Goal: Information Seeking & Learning: Learn about a topic

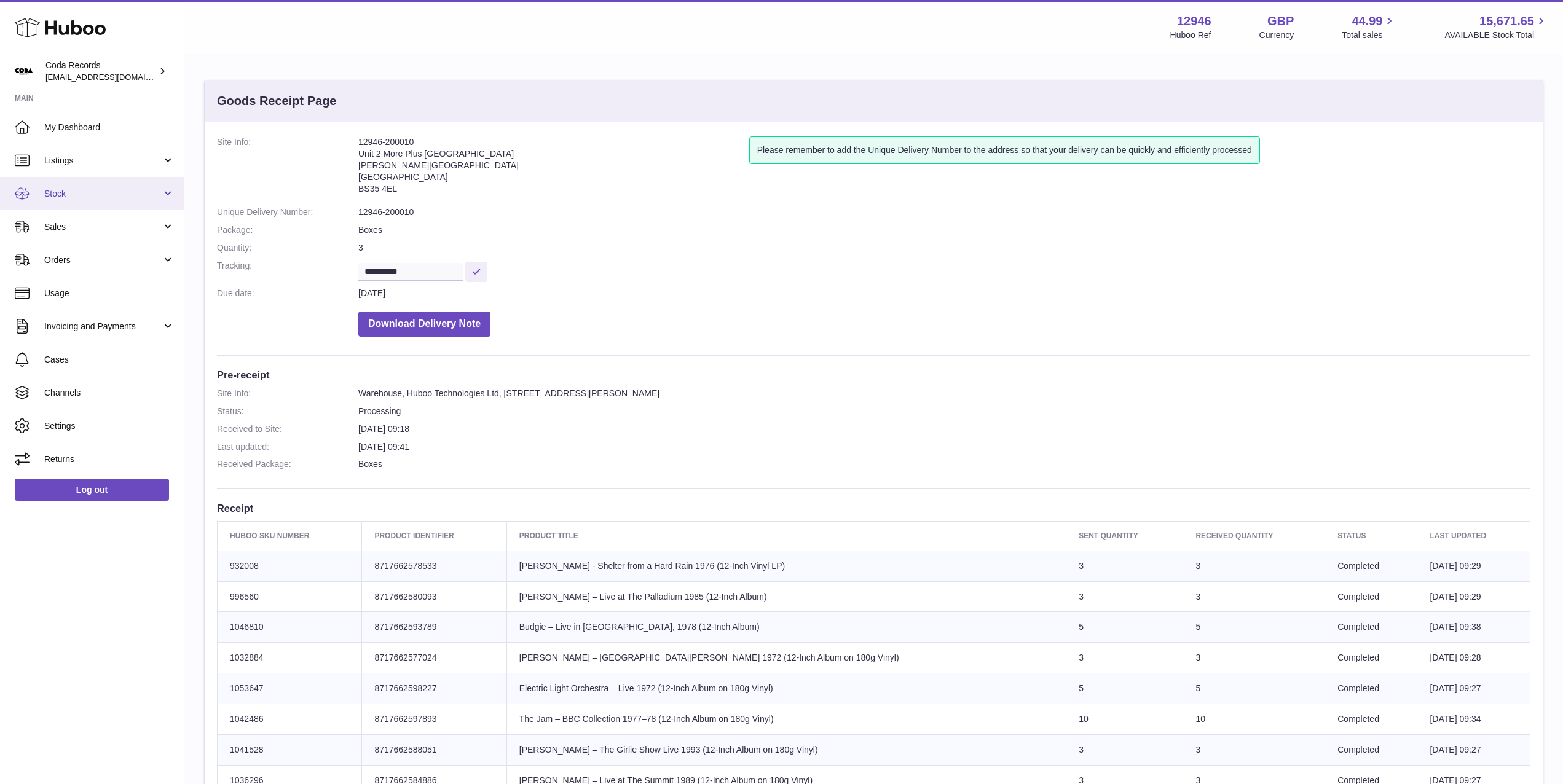
click at [63, 187] on link "Stock" at bounding box center [92, 194] width 184 height 33
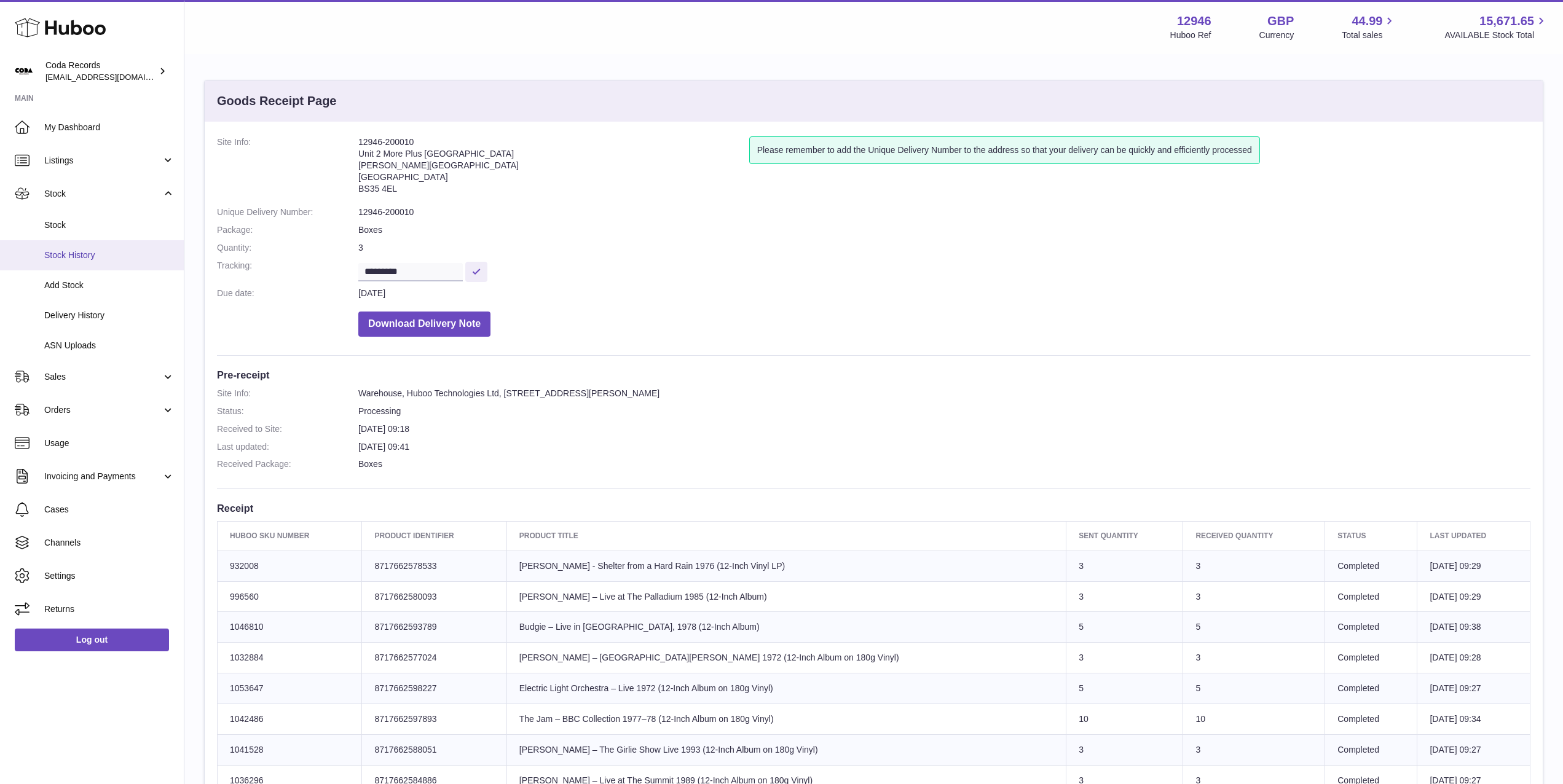
scroll to position [1, 0]
click at [106, 378] on span "Sales" at bounding box center [103, 377] width 117 height 12
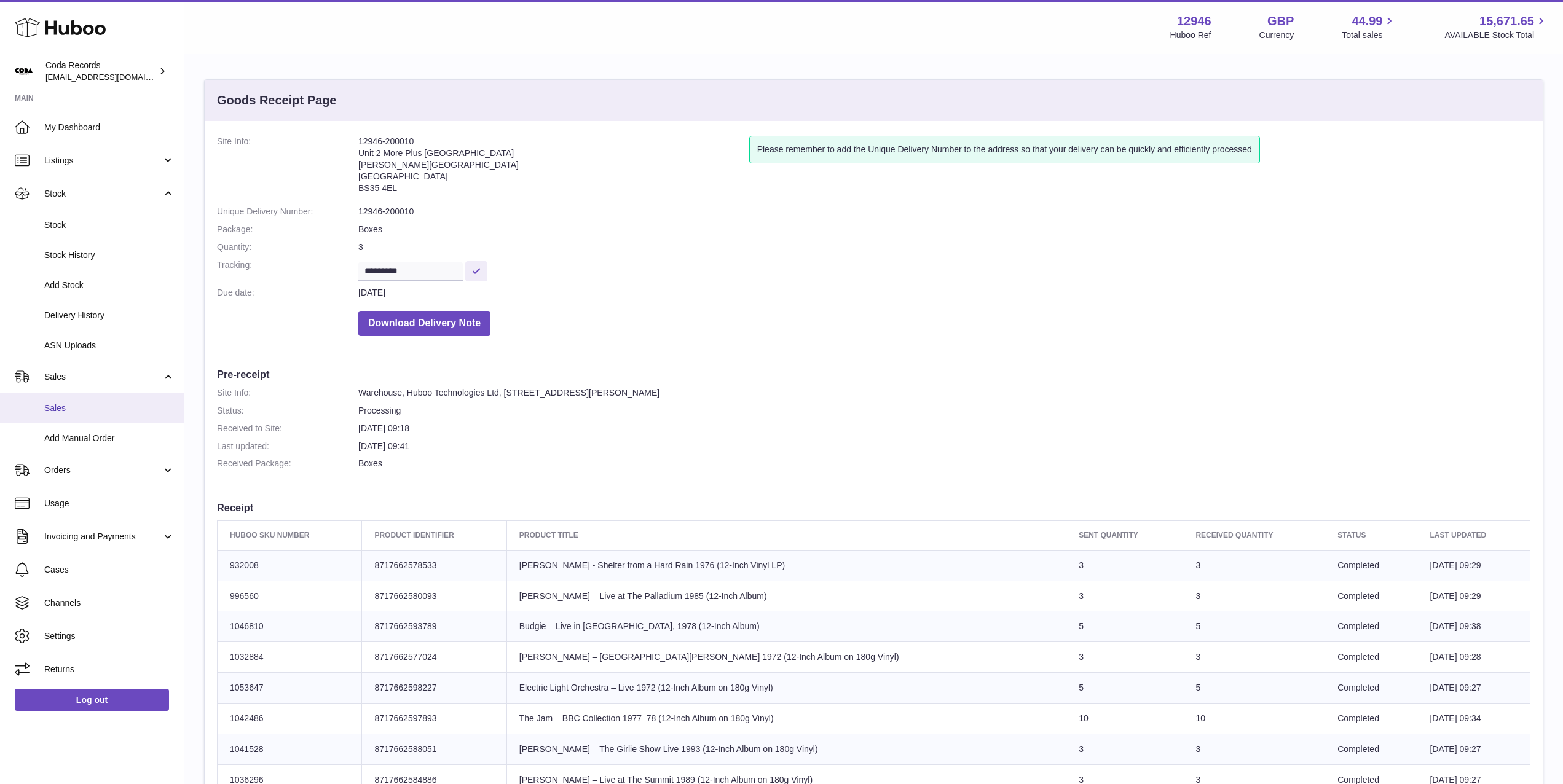
click at [107, 399] on link "Sales" at bounding box center [92, 408] width 184 height 30
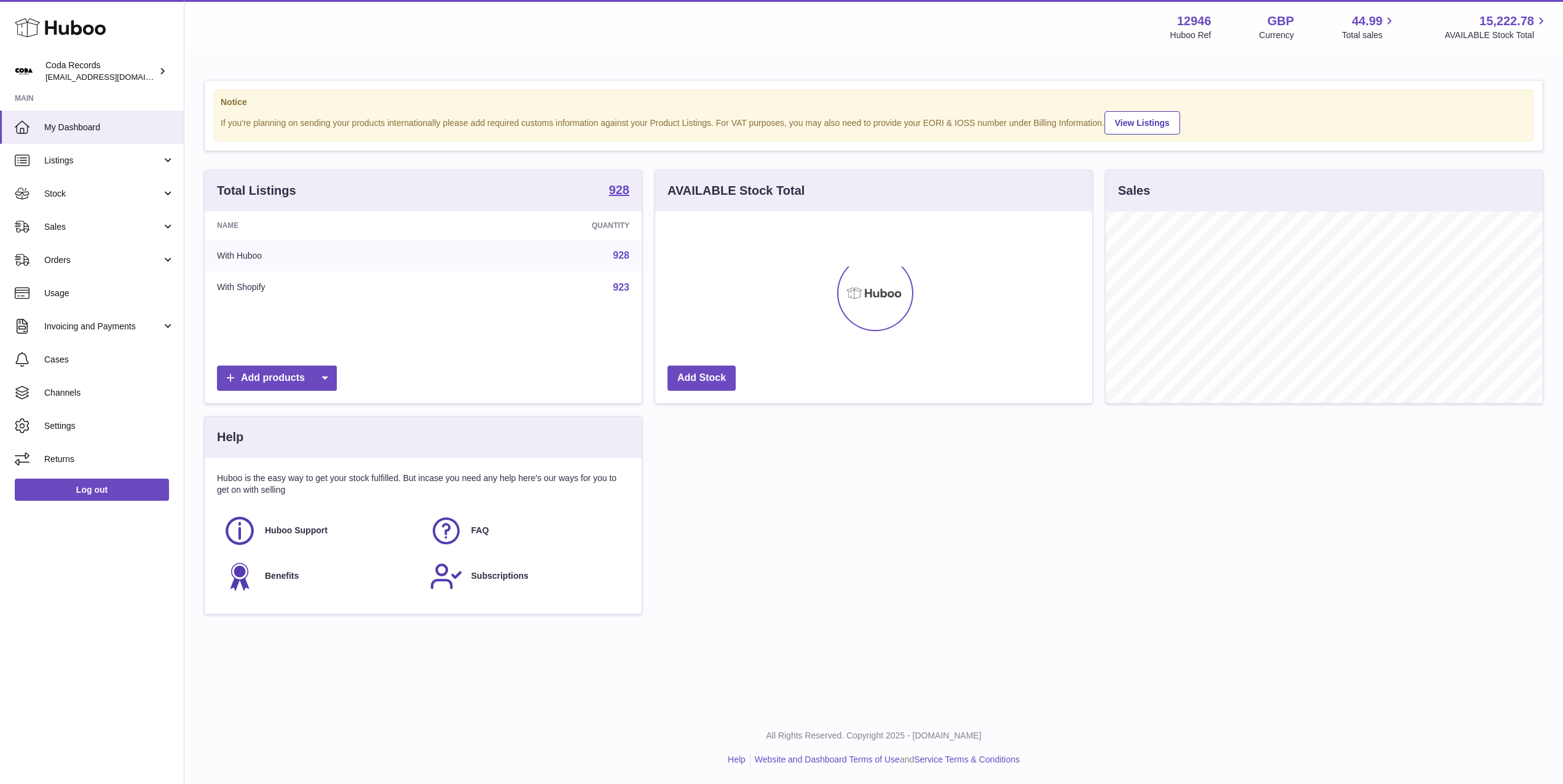
scroll to position [192, 437]
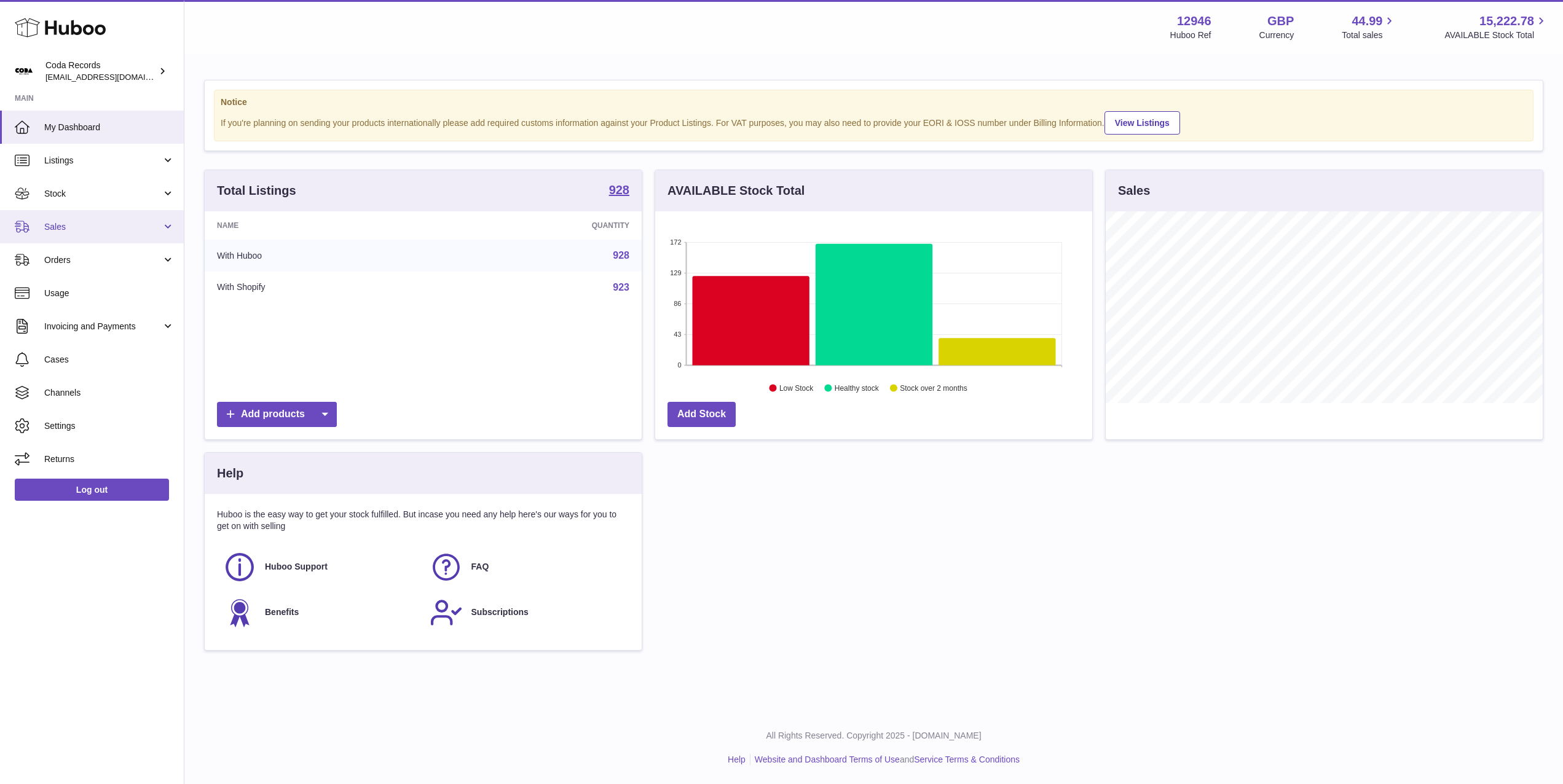
click at [121, 232] on span "Sales" at bounding box center [103, 227] width 117 height 12
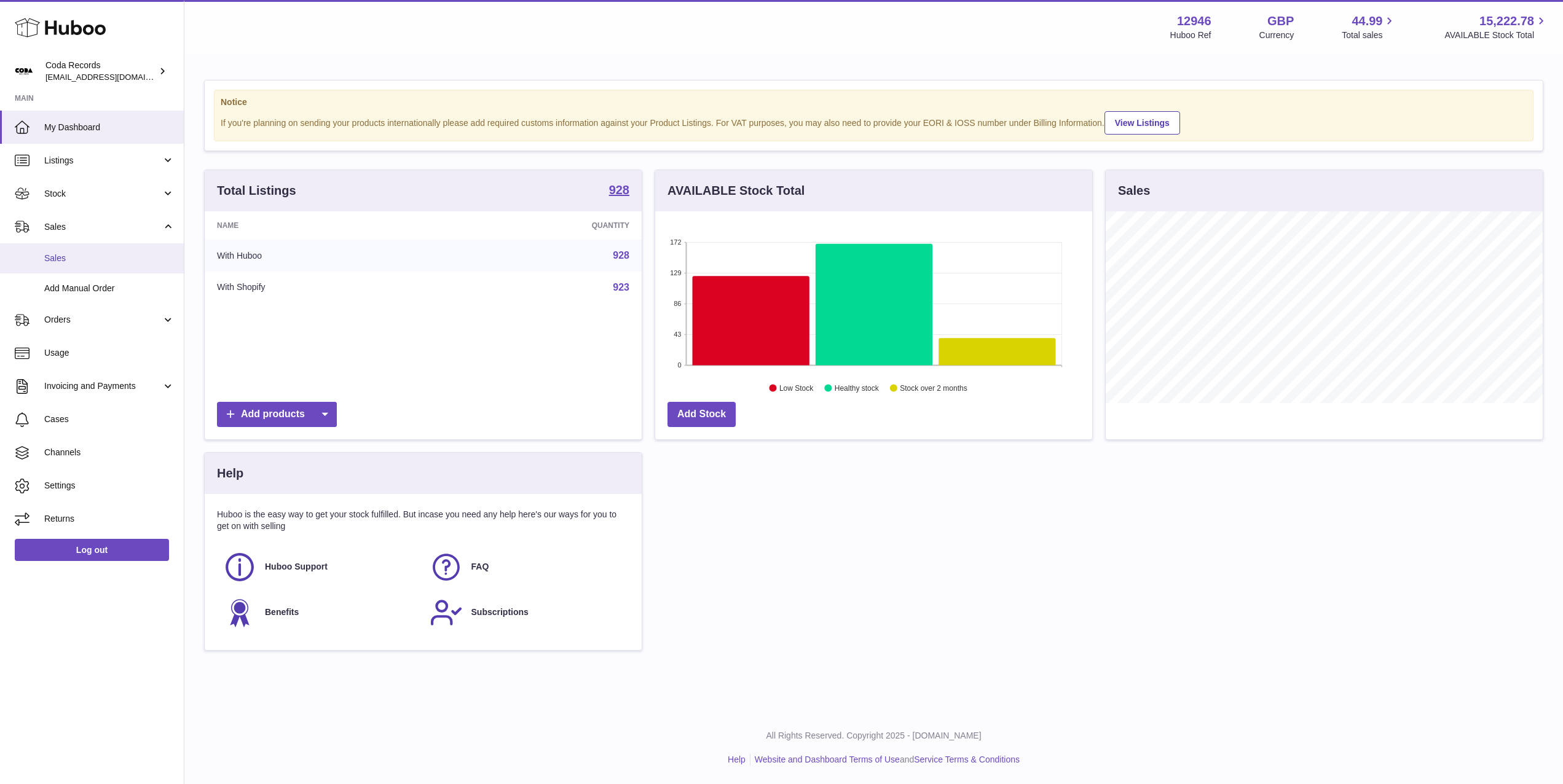
click at [121, 265] on link "Sales" at bounding box center [92, 258] width 184 height 30
